Goal: Transaction & Acquisition: Obtain resource

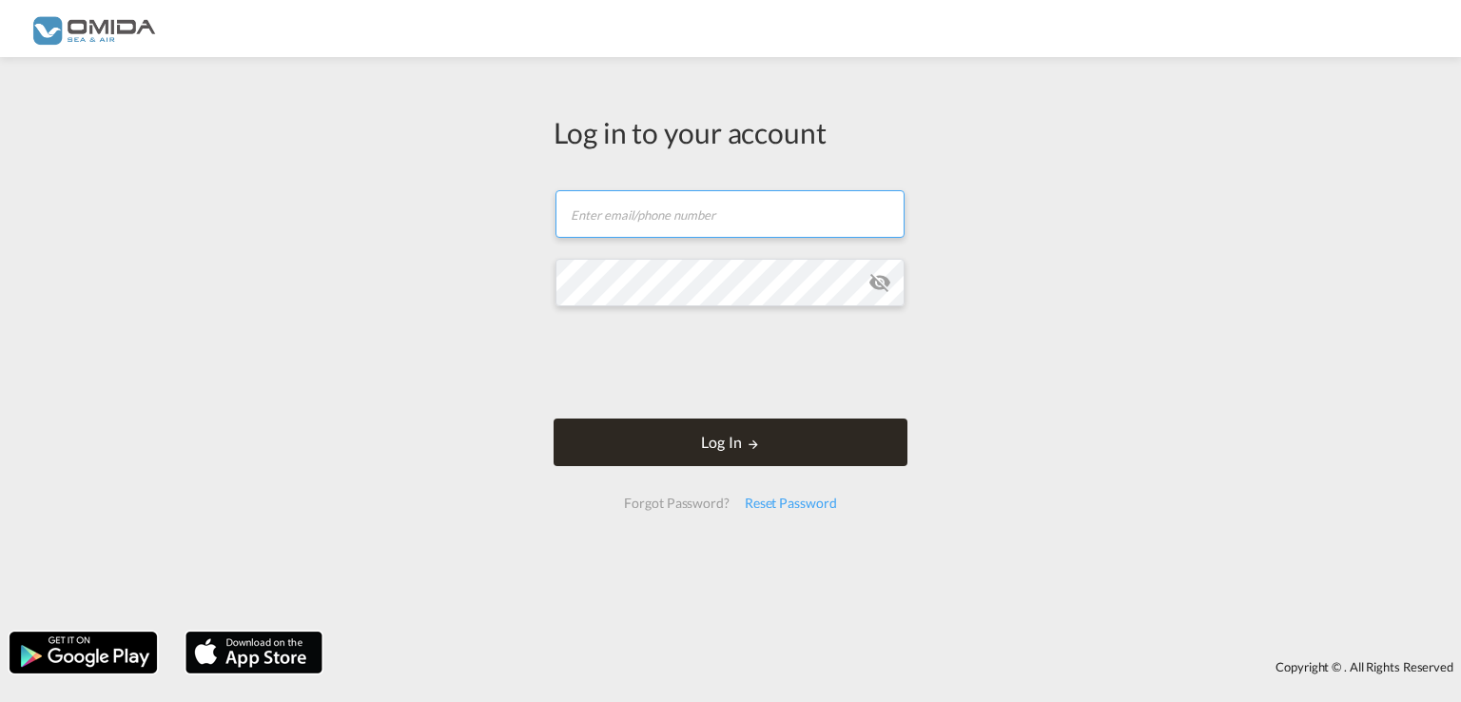
type input "[EMAIL_ADDRESS][DOMAIN_NAME]"
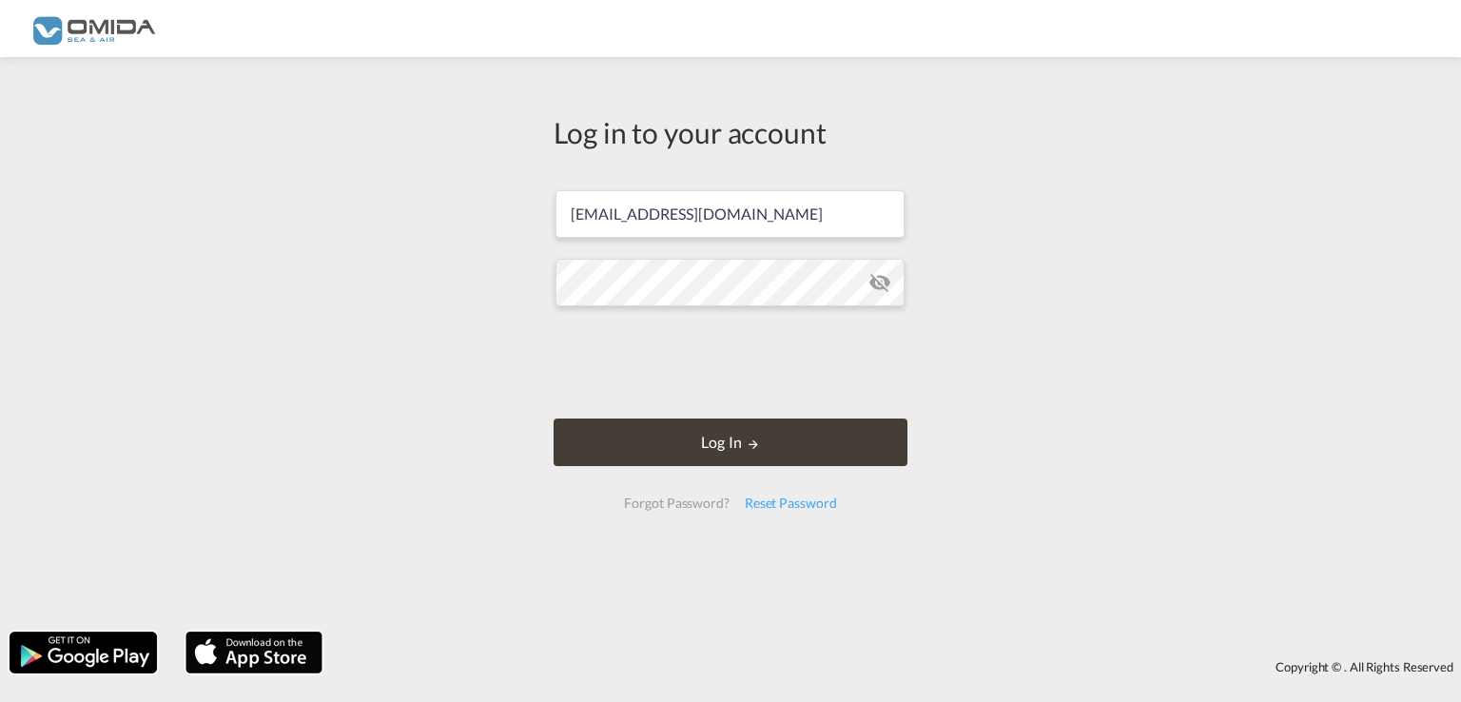
drag, startPoint x: 658, startPoint y: 431, endPoint x: 658, endPoint y: 400, distance: 30.4
click at [658, 430] on button "Log In" at bounding box center [731, 443] width 354 height 48
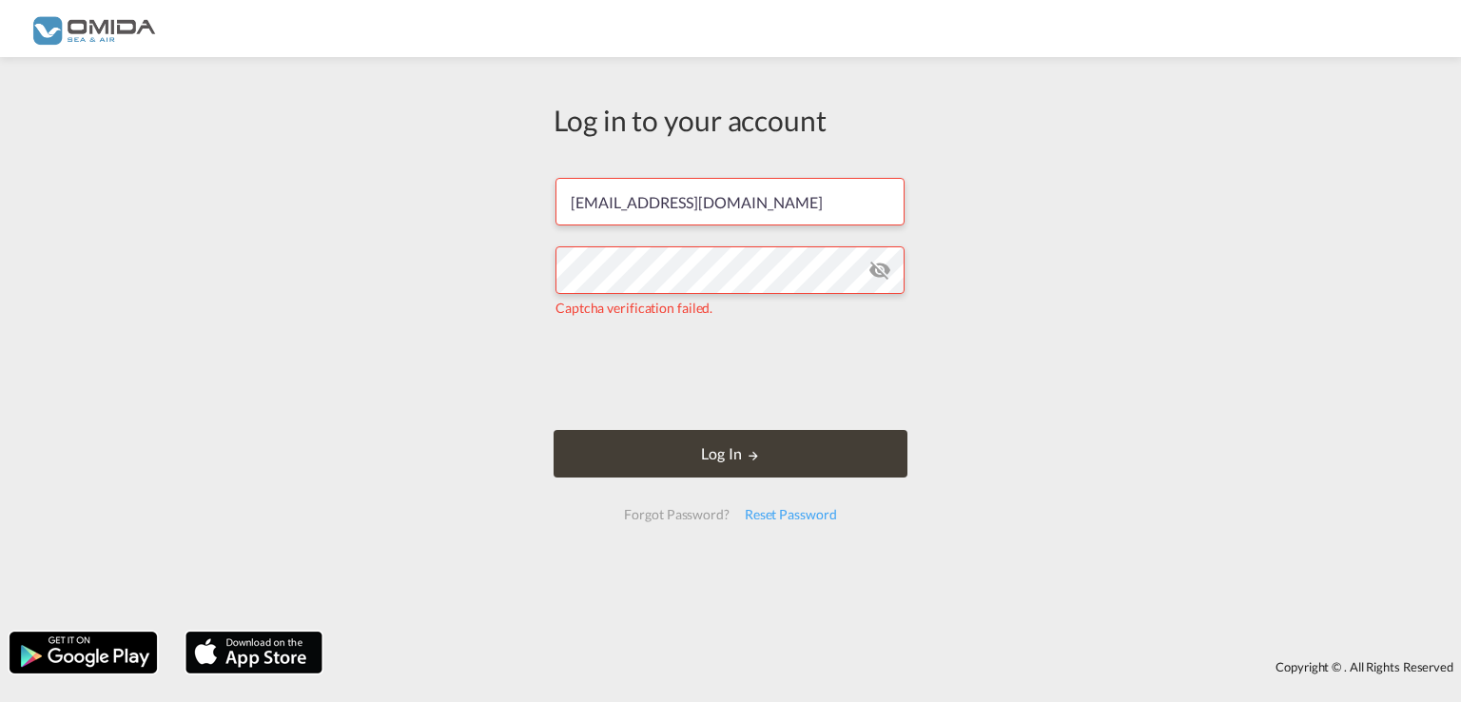
drag, startPoint x: 752, startPoint y: 450, endPoint x: 753, endPoint y: 427, distance: 22.8
click at [751, 449] on md-icon "LOGIN" at bounding box center [753, 455] width 13 height 13
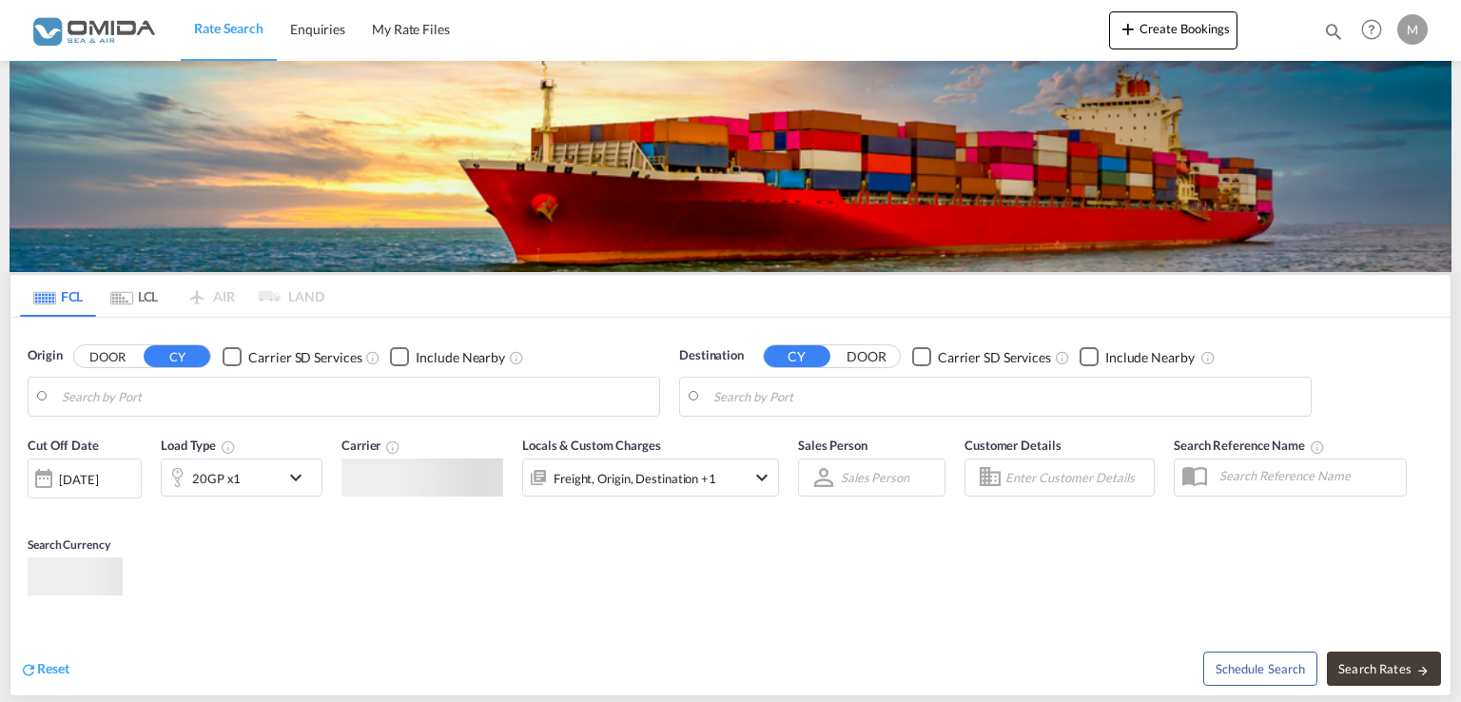
type input "[GEOGRAPHIC_DATA], PLGDY"
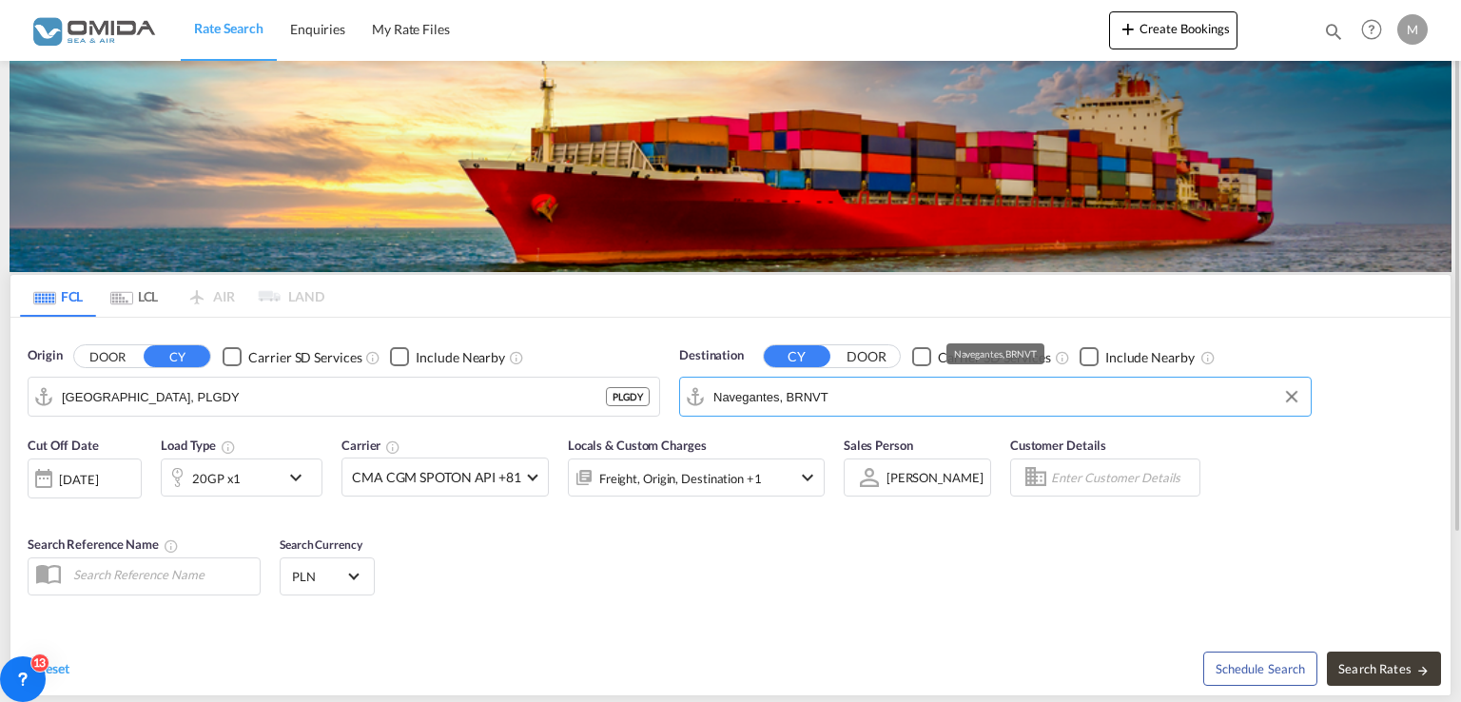
paste input "Adabiya"
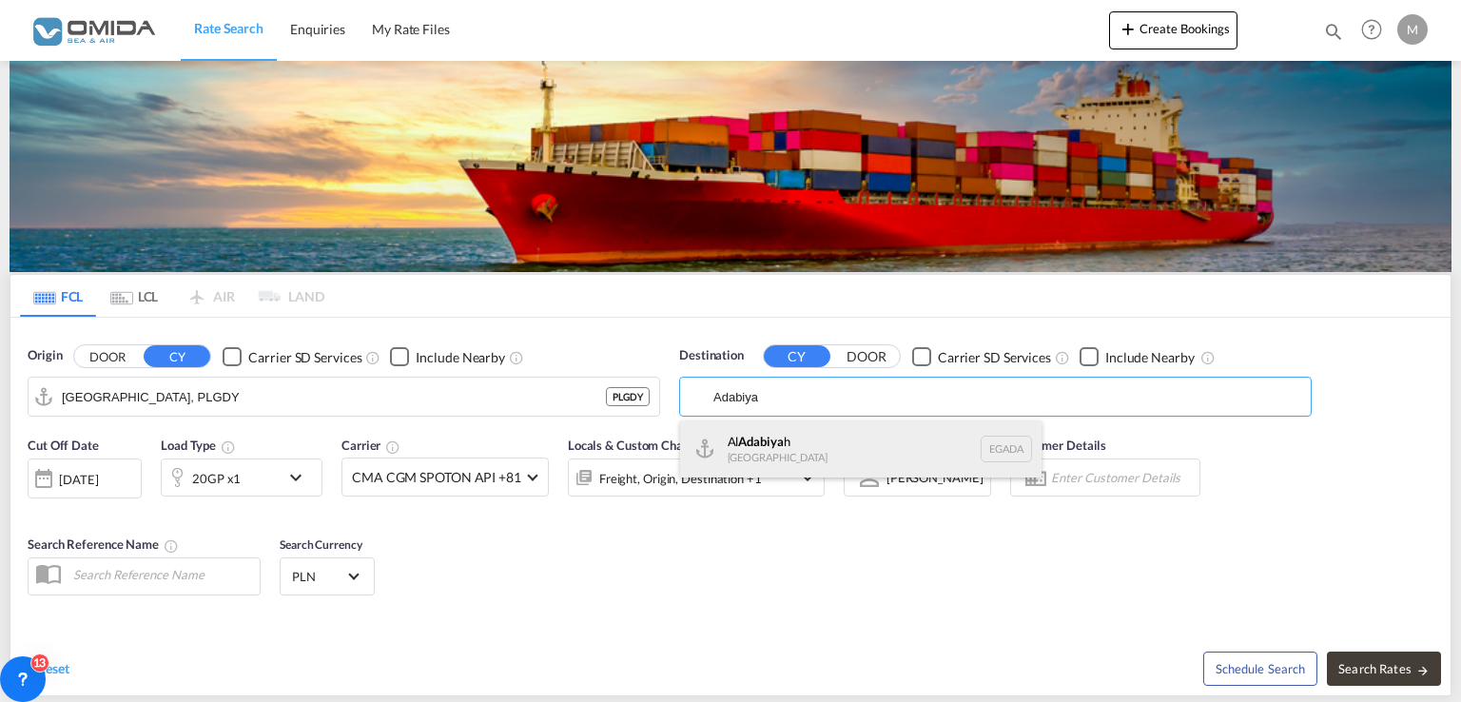
click at [807, 451] on div "Al Adabiya h [GEOGRAPHIC_DATA] EGADA" at bounding box center [860, 448] width 361 height 57
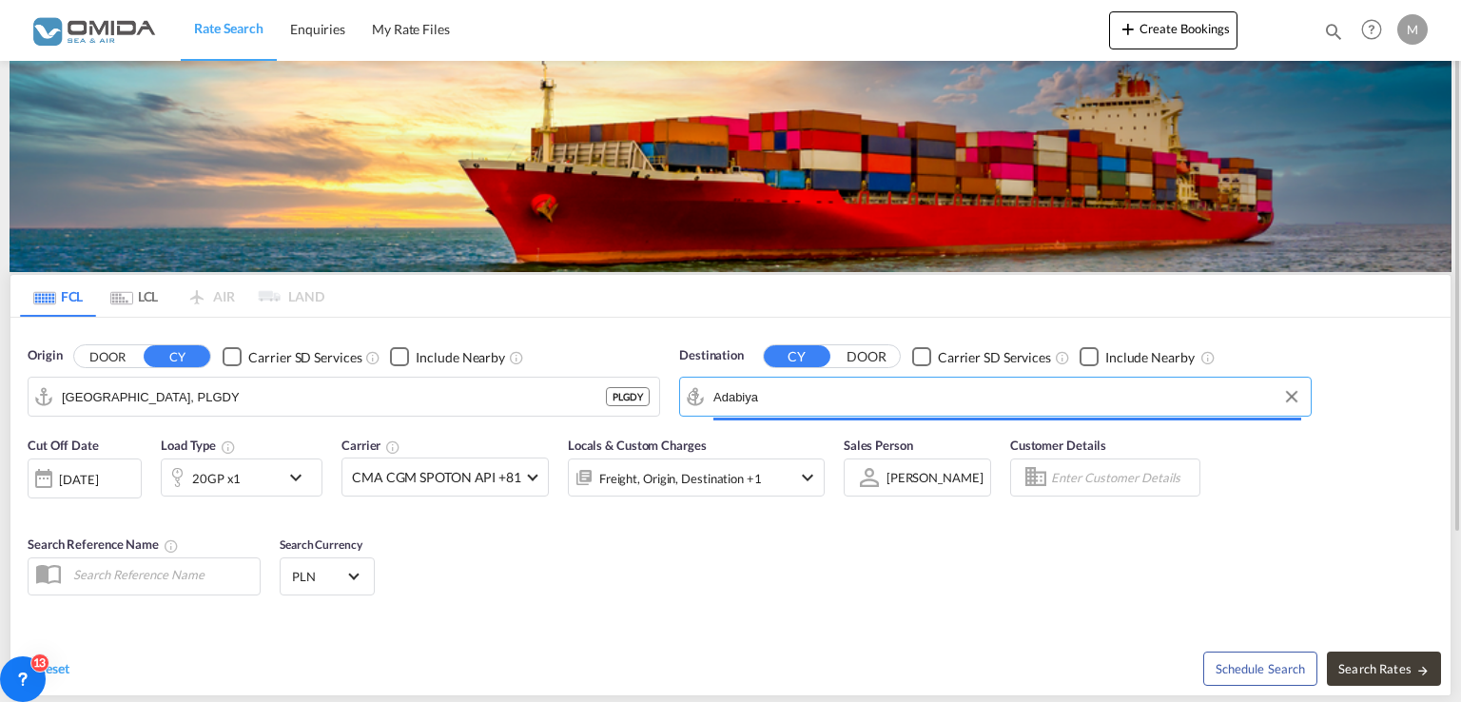
type input "Al Adabiyah, EGADA"
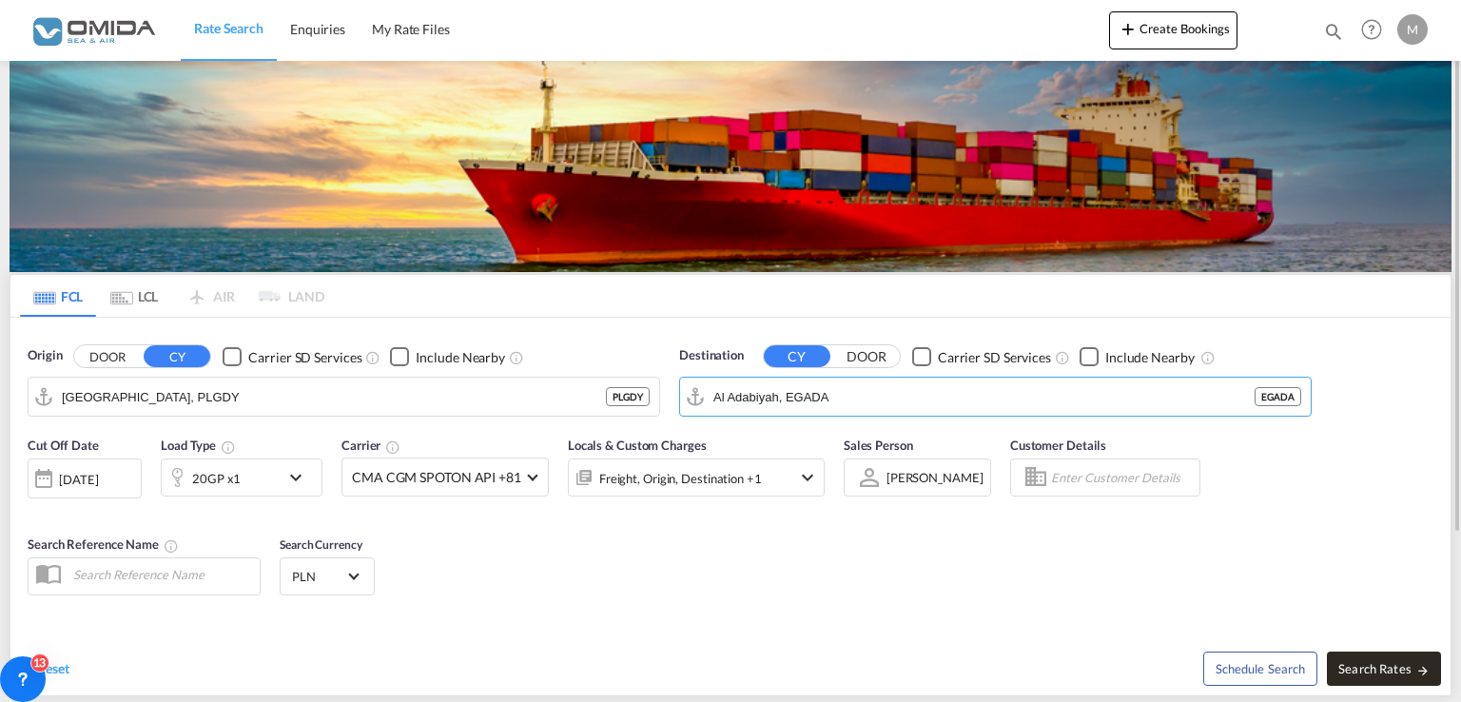
click at [1364, 673] on span "Search Rates" at bounding box center [1383, 668] width 91 height 15
type input "PLGDY to EGADA / [DATE]"
